Goal: Task Accomplishment & Management: Use online tool/utility

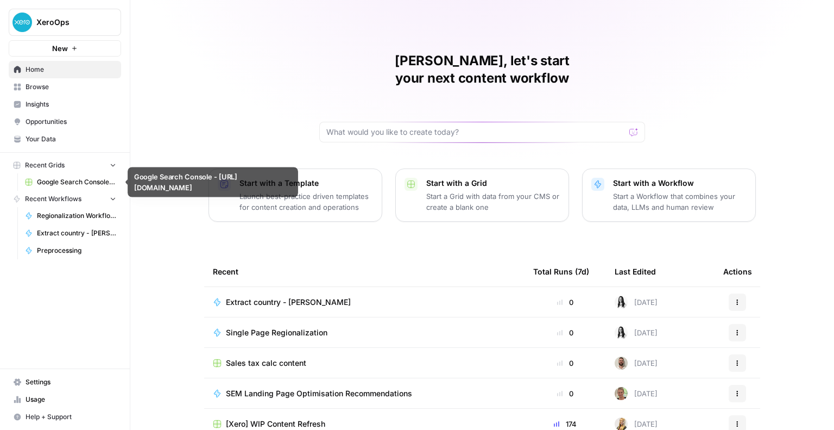
click at [50, 179] on span "Google Search Console - [URL][DOMAIN_NAME]" at bounding box center [76, 182] width 79 height 10
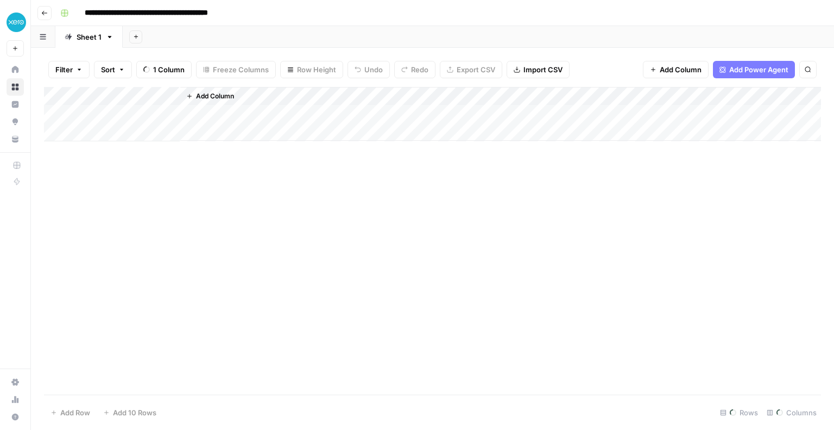
click at [731, 72] on span "Add Power Agent" at bounding box center [758, 69] width 59 height 11
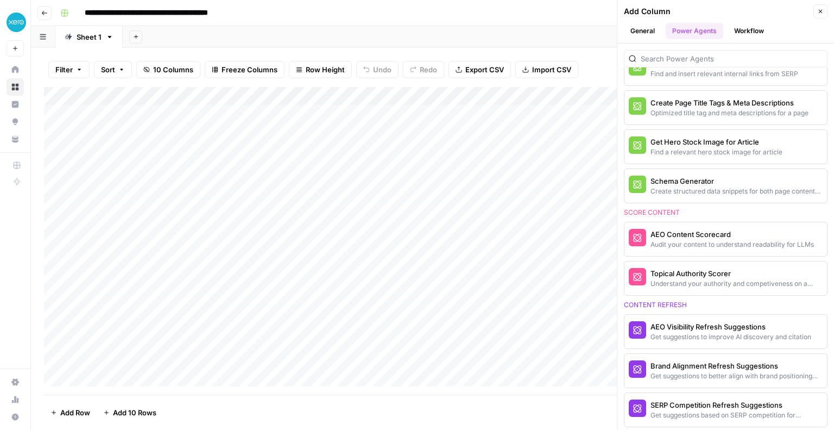
scroll to position [380, 0]
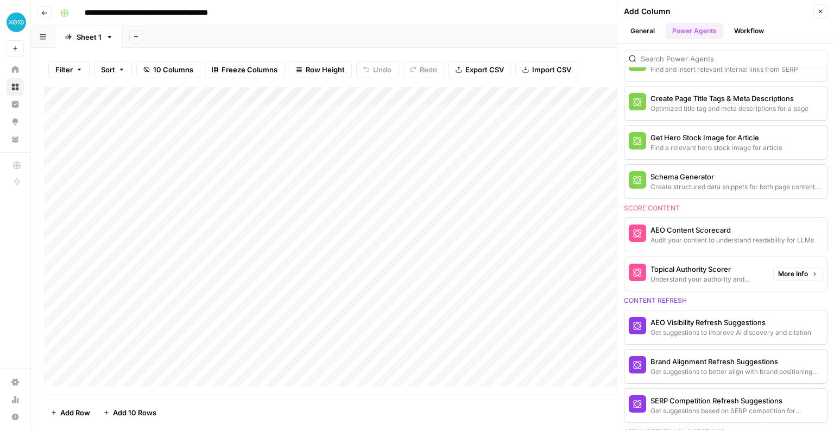
click at [791, 273] on span "More Info" at bounding box center [793, 274] width 30 height 10
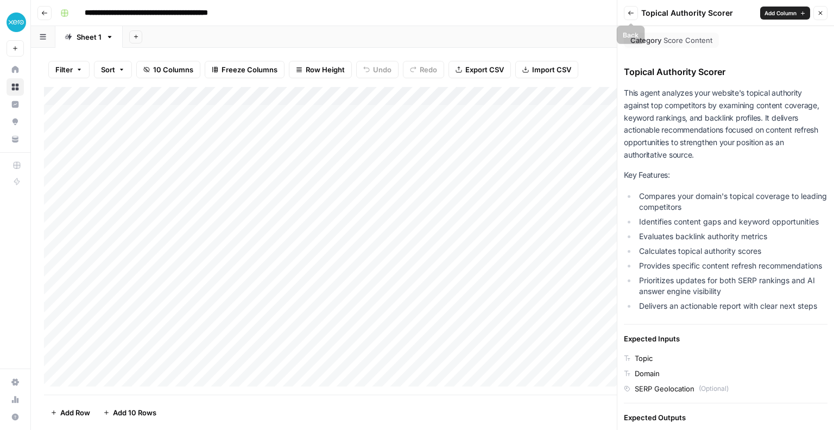
click at [630, 13] on icon "button" at bounding box center [631, 13] width 7 height 7
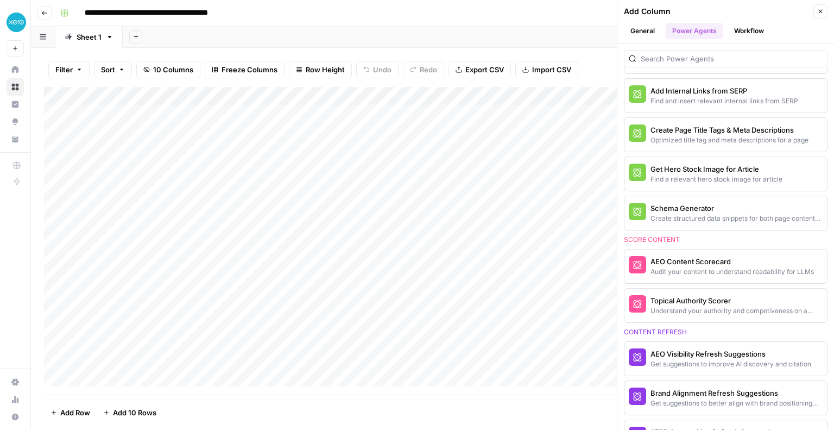
scroll to position [0, 0]
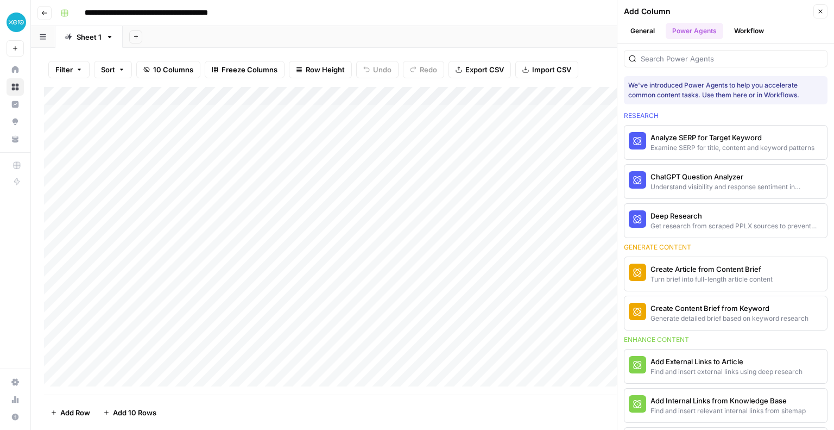
click at [757, 30] on button "Workflow" at bounding box center [749, 31] width 43 height 16
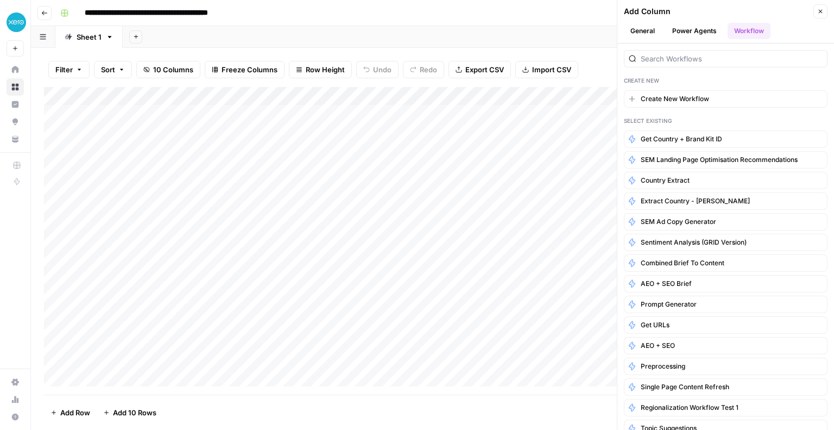
click at [708, 34] on button "Power Agents" at bounding box center [695, 31] width 58 height 16
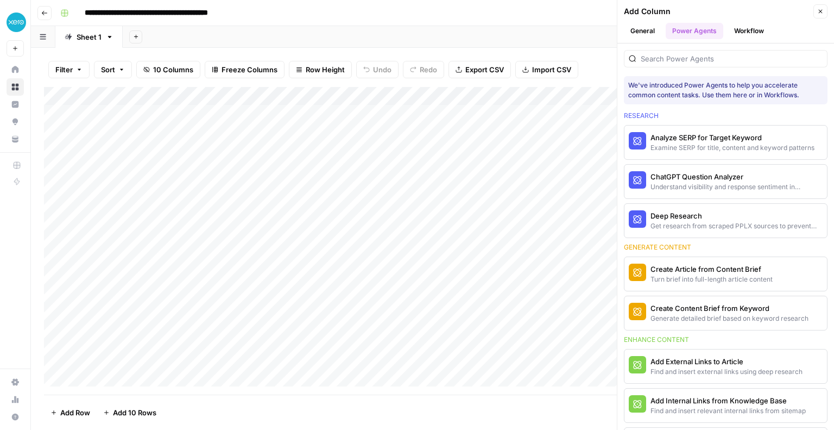
scroll to position [380, 0]
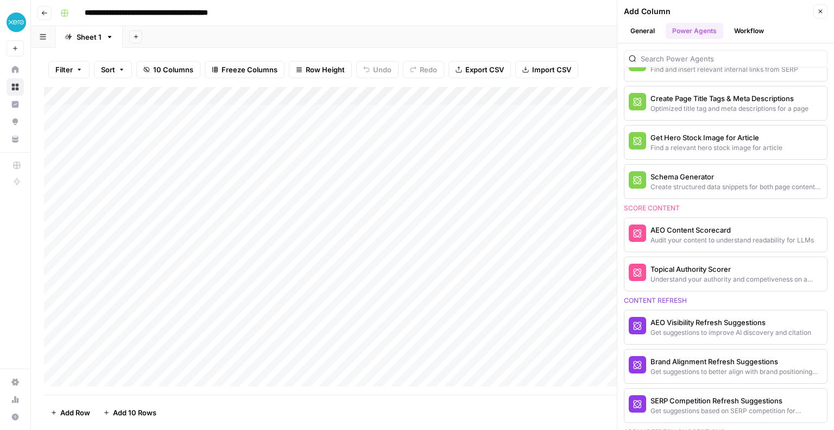
click at [640, 33] on button "General" at bounding box center [642, 31] width 37 height 16
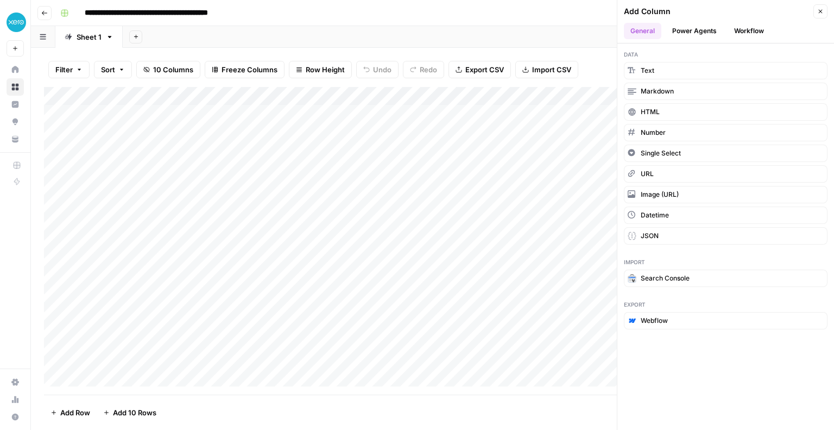
click at [475, 18] on div "**********" at bounding box center [439, 12] width 767 height 17
